Goal: Find specific page/section: Find specific page/section

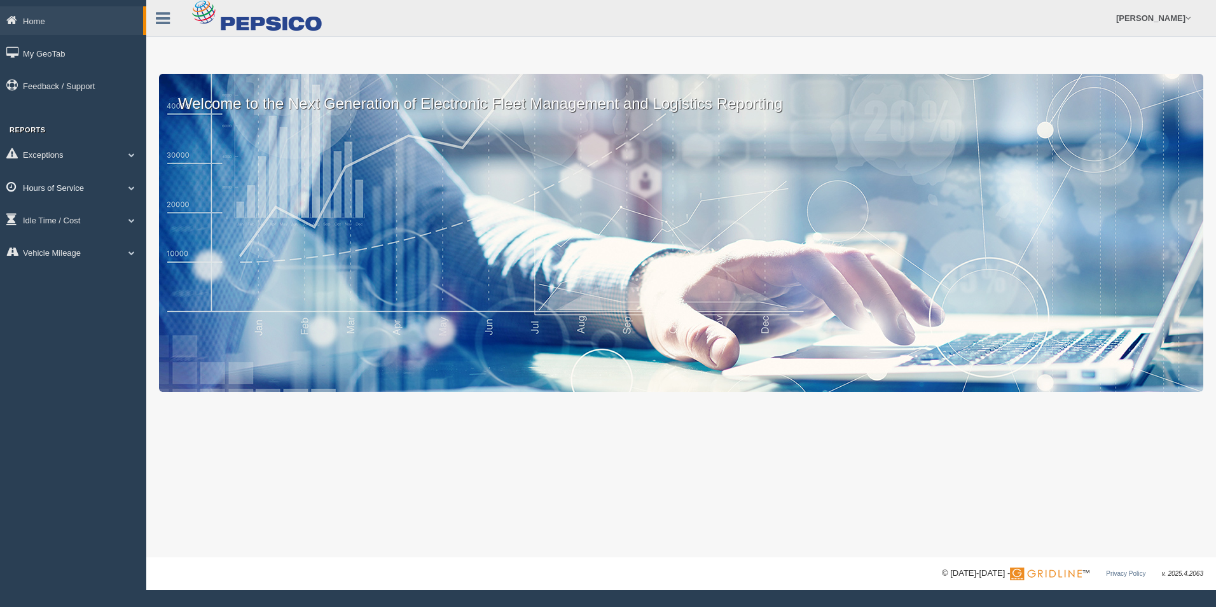
click at [109, 191] on link "Hours of Service" at bounding box center [73, 187] width 146 height 29
click at [64, 221] on link "HOS Explanation Reports" at bounding box center [83, 216] width 120 height 23
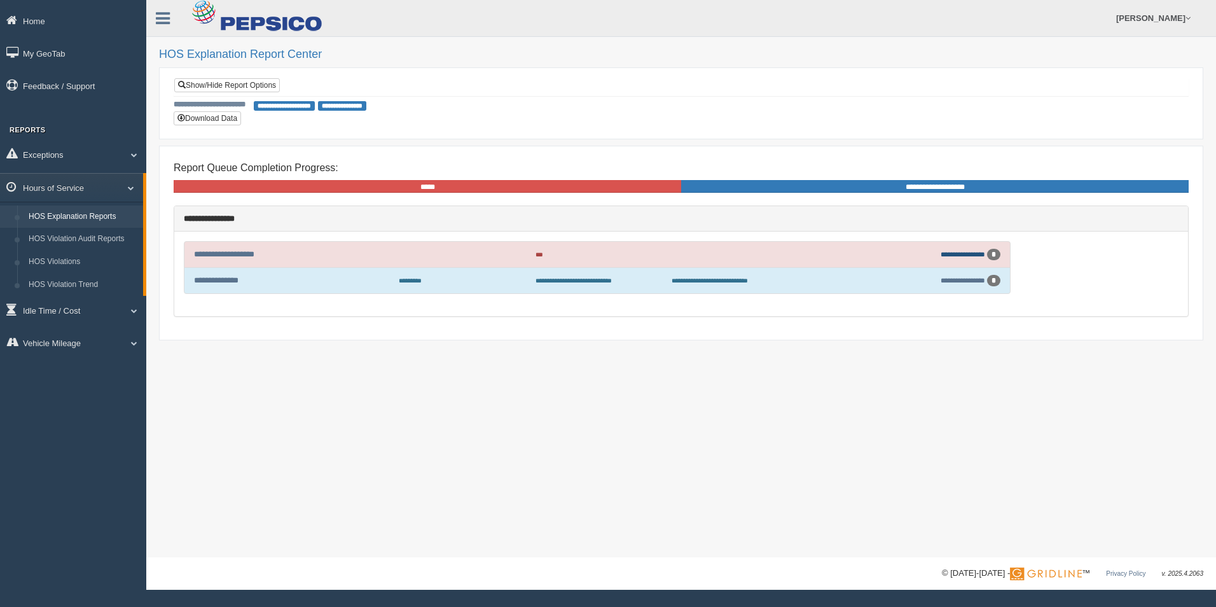
click at [965, 256] on link "**********" at bounding box center [963, 254] width 45 height 7
